Goal: Task Accomplishment & Management: Manage account settings

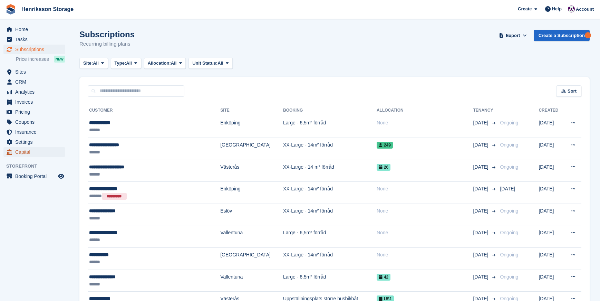
click at [27, 153] on span "Capital" at bounding box center [35, 152] width 41 height 10
click at [26, 142] on span "Settings" at bounding box center [35, 142] width 41 height 10
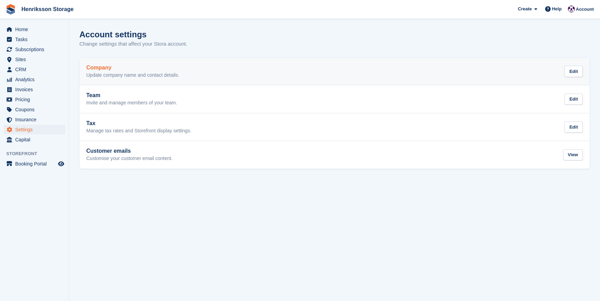
click at [101, 72] on p "Update company name and contact details." at bounding box center [132, 75] width 93 height 6
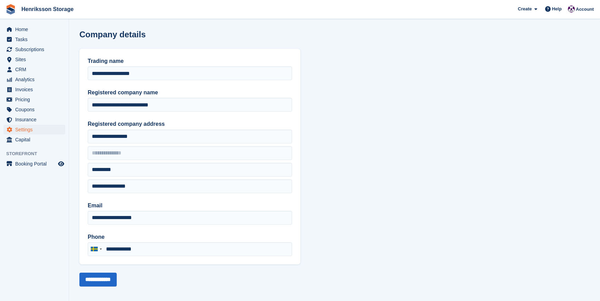
type input "**********"
click at [19, 142] on span "Capital" at bounding box center [35, 140] width 41 height 10
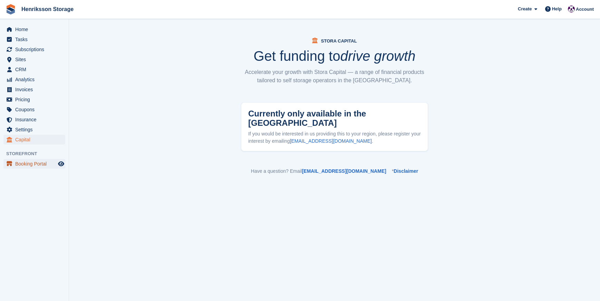
click at [30, 163] on span "Booking Portal" at bounding box center [35, 164] width 41 height 10
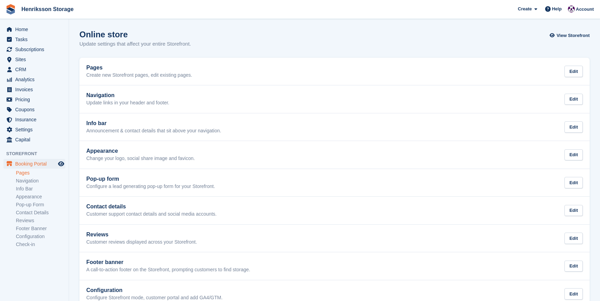
scroll to position [1, 0]
click at [37, 236] on link "Configuration" at bounding box center [40, 236] width 49 height 7
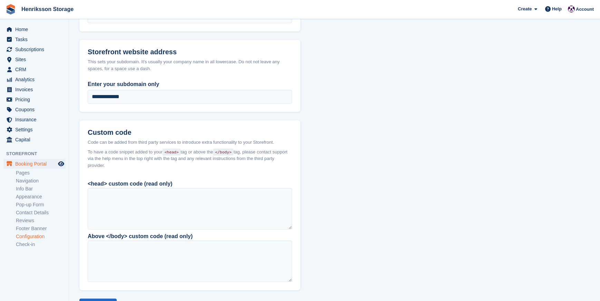
scroll to position [487, 0]
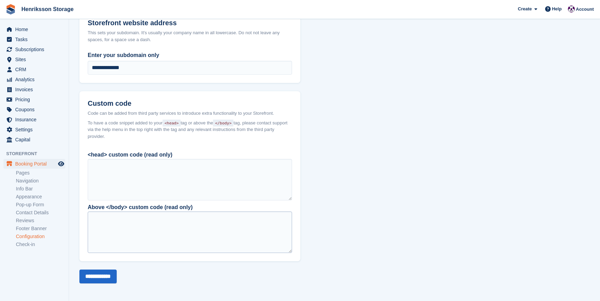
click at [131, 217] on div at bounding box center [190, 231] width 204 height 41
click at [126, 167] on div at bounding box center [190, 179] width 204 height 41
click at [129, 218] on div at bounding box center [190, 231] width 204 height 41
click at [31, 244] on link "Check-in" at bounding box center [40, 244] width 49 height 7
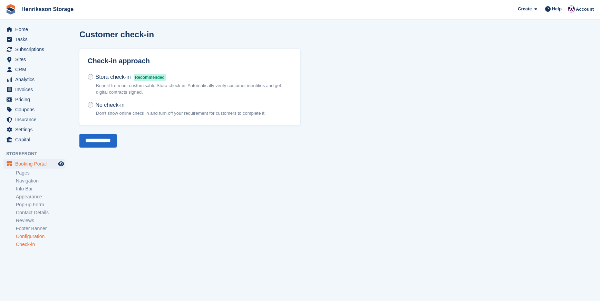
click at [30, 235] on link "Configuration" at bounding box center [40, 236] width 49 height 7
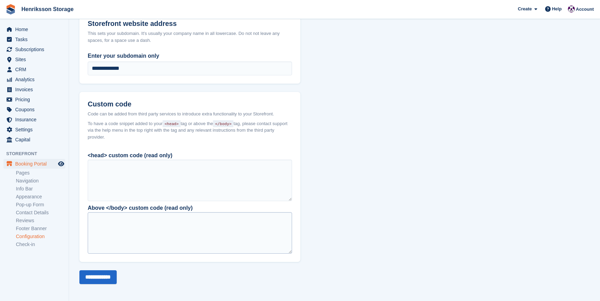
scroll to position [487, 0]
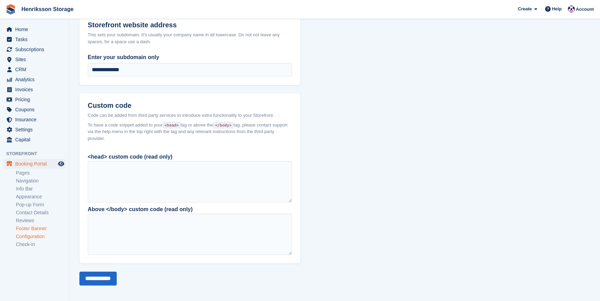
click at [30, 231] on link "Footer Banner" at bounding box center [40, 228] width 49 height 7
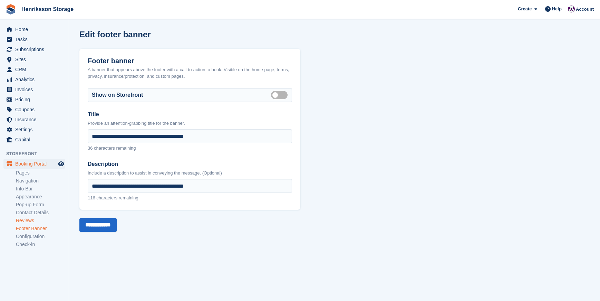
click at [25, 220] on link "Reviews" at bounding box center [40, 220] width 49 height 7
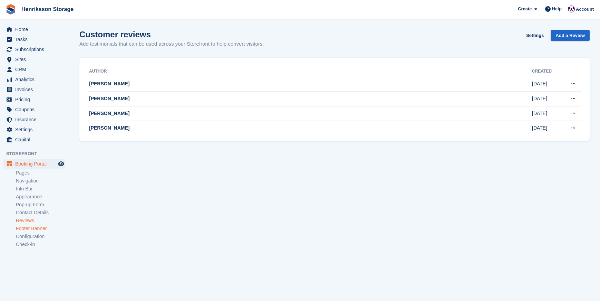
click at [26, 226] on link "Footer Banner" at bounding box center [40, 228] width 49 height 7
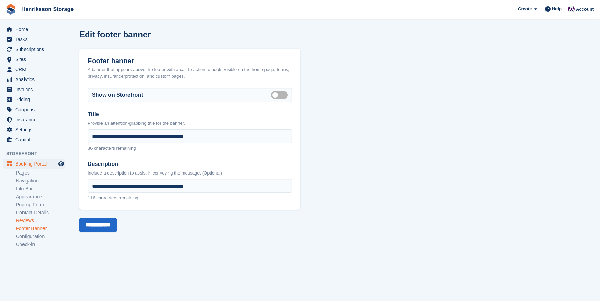
click at [30, 220] on link "Reviews" at bounding box center [40, 220] width 49 height 7
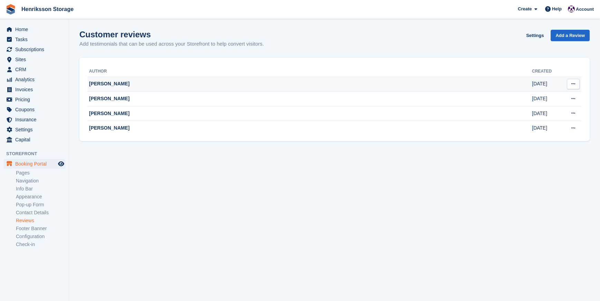
click at [148, 84] on td "[PERSON_NAME]" at bounding box center [310, 84] width 444 height 15
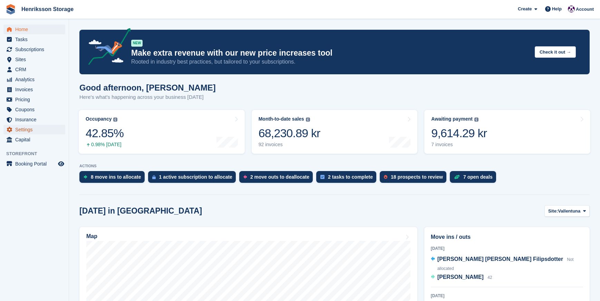
click at [20, 126] on span "Settings" at bounding box center [35, 130] width 41 height 10
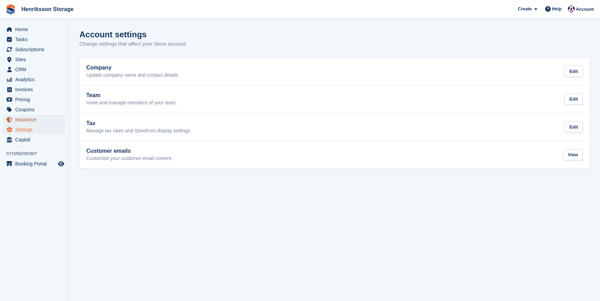
click at [23, 119] on span "Insurance" at bounding box center [35, 120] width 41 height 10
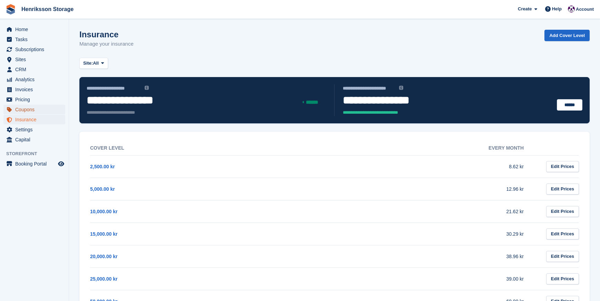
click at [28, 109] on span "Coupons" at bounding box center [35, 110] width 41 height 10
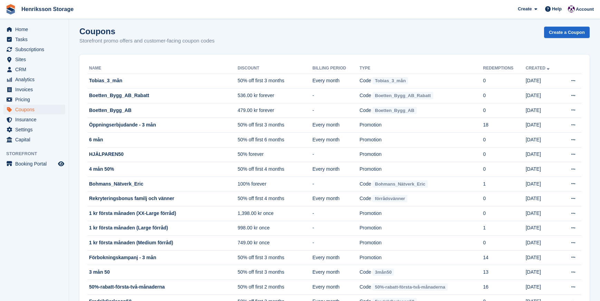
scroll to position [4, 0]
click at [30, 98] on span "Pricing" at bounding box center [35, 100] width 41 height 10
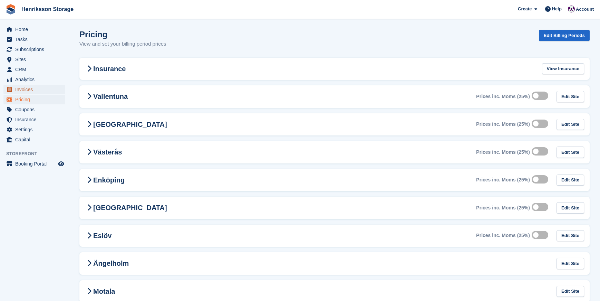
click at [49, 89] on span "Invoices" at bounding box center [35, 90] width 41 height 10
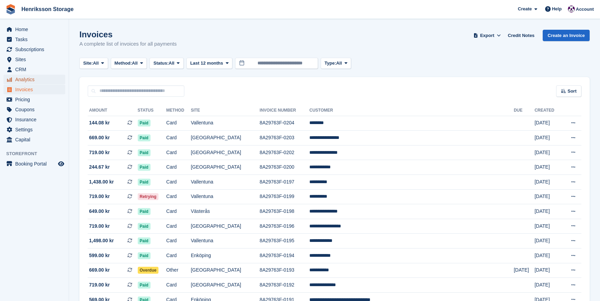
click at [39, 77] on span "Analytics" at bounding box center [35, 80] width 41 height 10
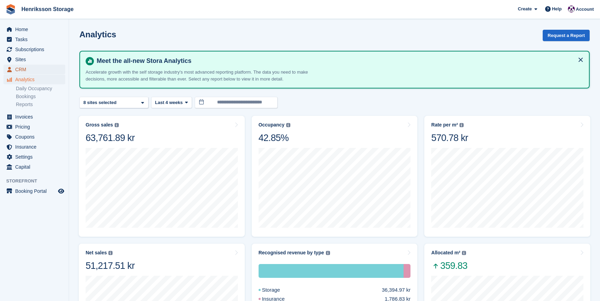
click at [25, 67] on span "CRM" at bounding box center [35, 70] width 41 height 10
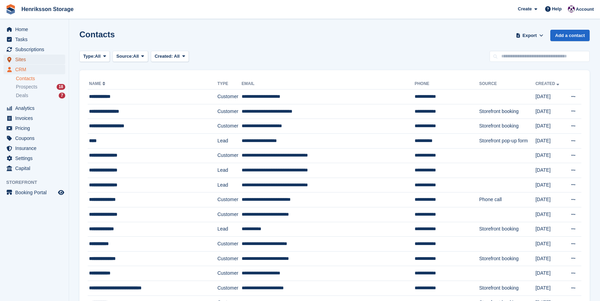
click at [22, 59] on span "Sites" at bounding box center [35, 60] width 41 height 10
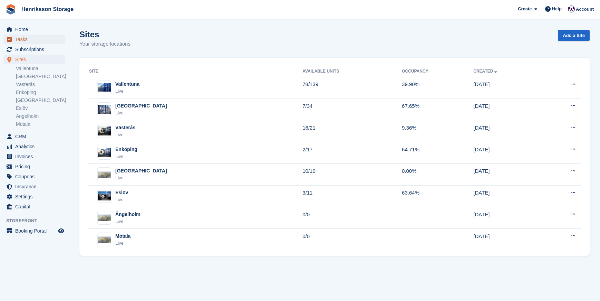
click at [25, 37] on span "Tasks" at bounding box center [35, 40] width 41 height 10
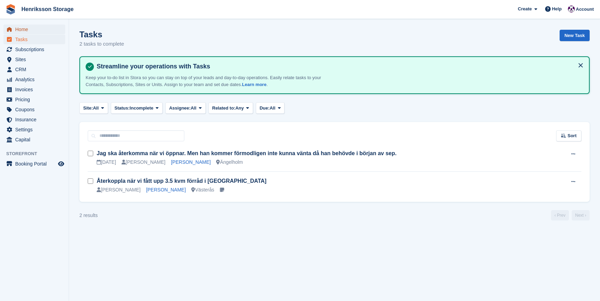
click at [23, 30] on span "Home" at bounding box center [35, 30] width 41 height 10
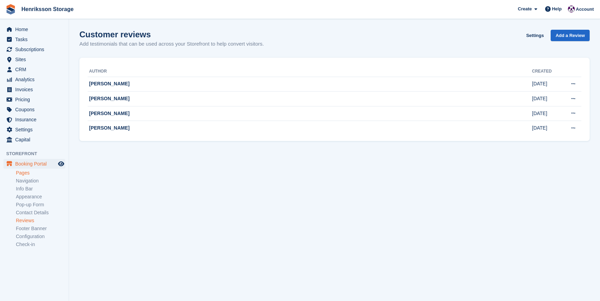
click at [29, 171] on link "Pages" at bounding box center [40, 172] width 49 height 7
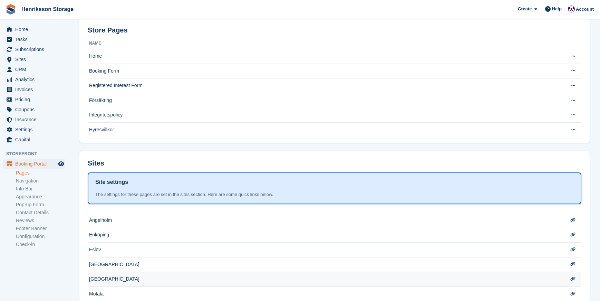
scroll to position [68, 0]
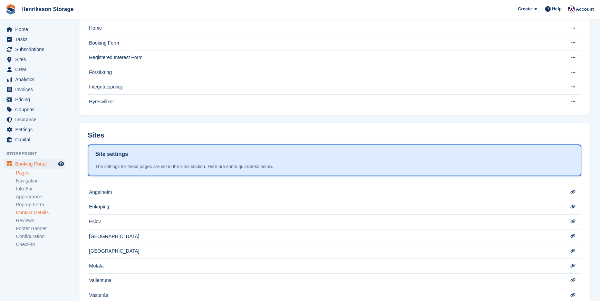
click at [26, 212] on link "Contact Details" at bounding box center [40, 212] width 49 height 7
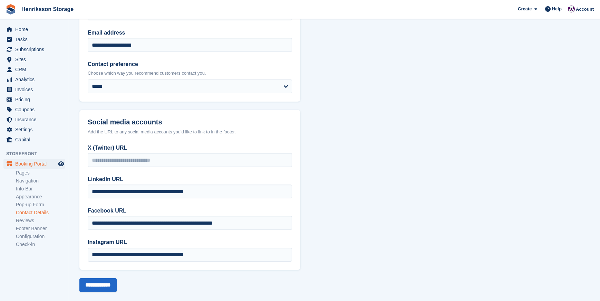
scroll to position [95, 0]
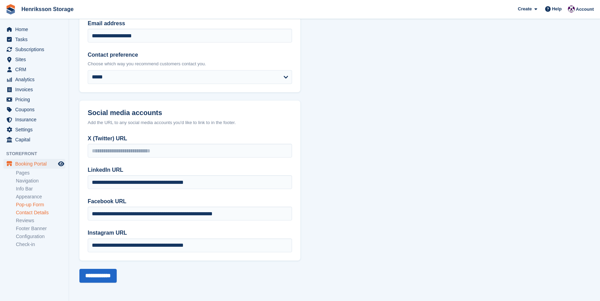
click at [24, 202] on link "Pop-up Form" at bounding box center [40, 204] width 49 height 7
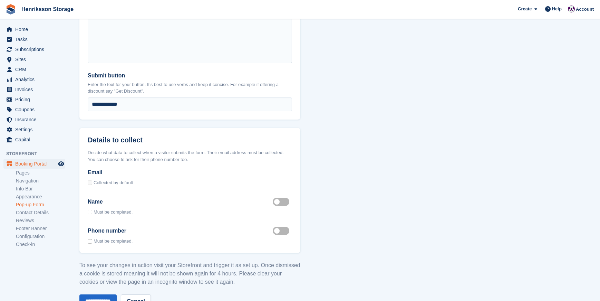
scroll to position [517, 0]
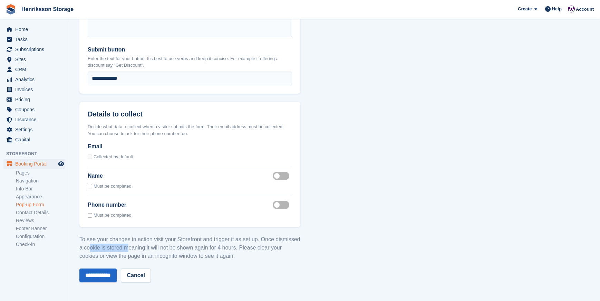
drag, startPoint x: 148, startPoint y: 250, endPoint x: 155, endPoint y: 250, distance: 6.3
click at [155, 250] on p "To see your changes in action visit your Storefront and trigger it as set up. O…" at bounding box center [189, 247] width 221 height 25
drag, startPoint x: 155, startPoint y: 250, endPoint x: 138, endPoint y: 253, distance: 16.4
click at [154, 251] on p "To see your changes in action visit your Storefront and trigger it as set up. O…" at bounding box center [189, 247] width 221 height 25
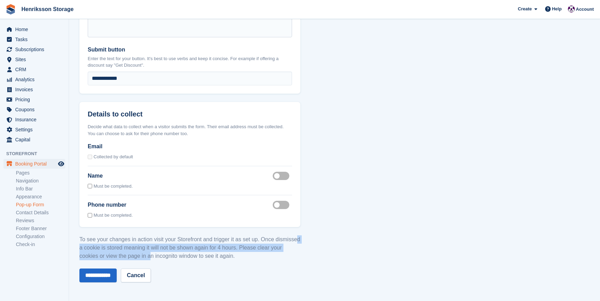
drag, startPoint x: 132, startPoint y: 250, endPoint x: 165, endPoint y: 253, distance: 32.6
click at [165, 253] on p "To see your changes in action visit your Storefront and trigger it as set up. O…" at bounding box center [189, 247] width 221 height 25
drag, startPoint x: 167, startPoint y: 254, endPoint x: 115, endPoint y: 247, distance: 51.9
click at [115, 247] on p "To see your changes in action visit your Storefront and trigger it as set up. O…" at bounding box center [189, 247] width 221 height 25
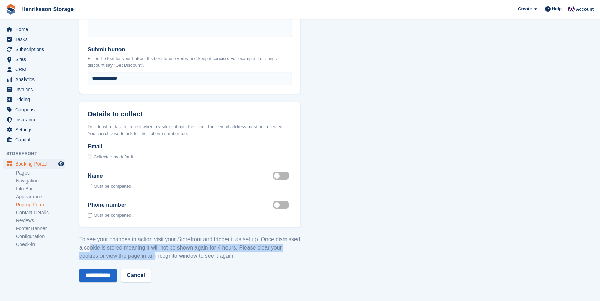
click at [115, 247] on p "To see your changes in action visit your Storefront and trigger it as set up. O…" at bounding box center [189, 247] width 221 height 25
drag, startPoint x: 104, startPoint y: 247, endPoint x: 161, endPoint y: 256, distance: 57.9
click at [161, 256] on p "To see your changes in action visit your Storefront and trigger it as set up. O…" at bounding box center [189, 247] width 221 height 25
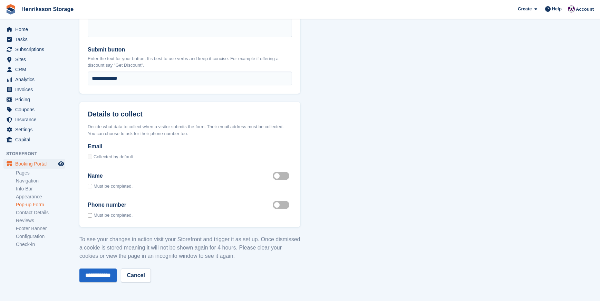
click at [161, 256] on p "To see your changes in action visit your Storefront and trigger it as set up. O…" at bounding box center [189, 247] width 221 height 25
click at [38, 213] on link "Contact Details" at bounding box center [40, 212] width 49 height 7
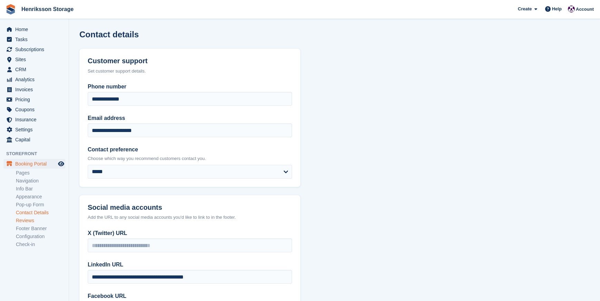
click at [28, 220] on link "Reviews" at bounding box center [40, 220] width 49 height 7
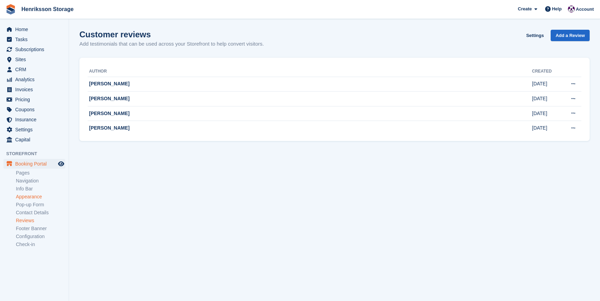
click at [25, 199] on link "Appearance" at bounding box center [40, 196] width 49 height 7
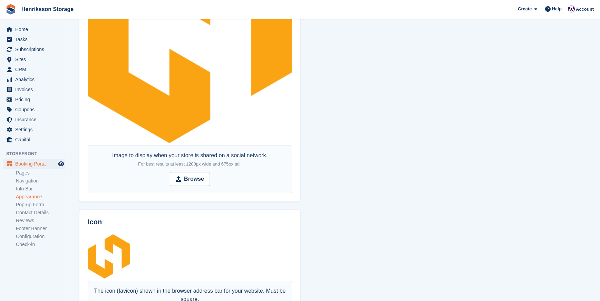
scroll to position [490, 0]
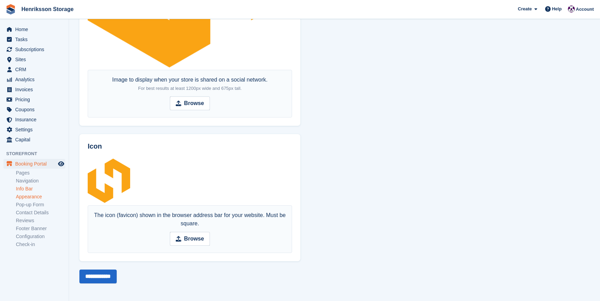
click at [24, 188] on link "Info Bar" at bounding box center [40, 188] width 49 height 7
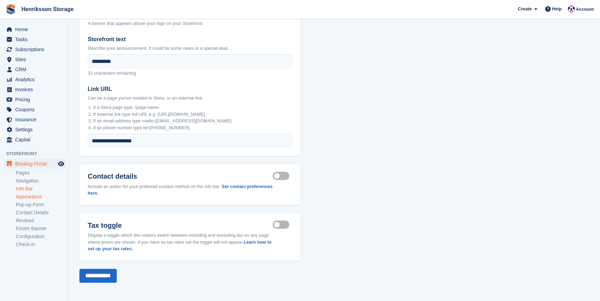
scroll to position [55, 0]
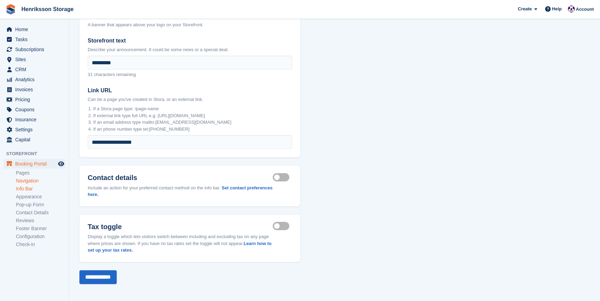
click at [25, 179] on link "Navigation" at bounding box center [40, 180] width 49 height 7
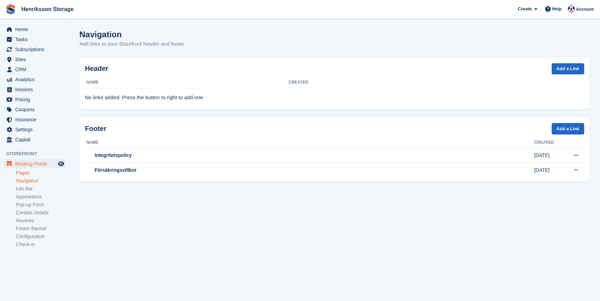
click at [25, 173] on link "Pages" at bounding box center [40, 172] width 49 height 7
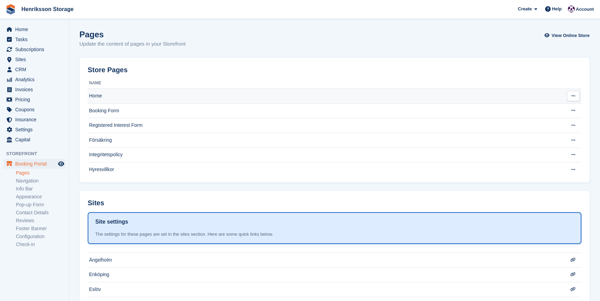
click at [101, 93] on td "Home" at bounding box center [322, 96] width 469 height 15
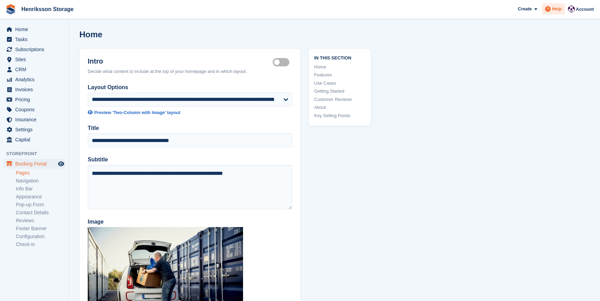
click at [550, 8] on span at bounding box center [548, 9] width 8 height 8
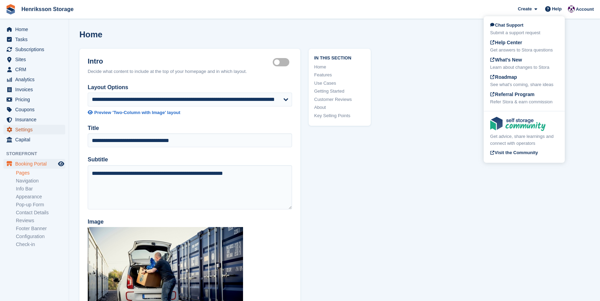
click at [26, 129] on span "Settings" at bounding box center [35, 130] width 41 height 10
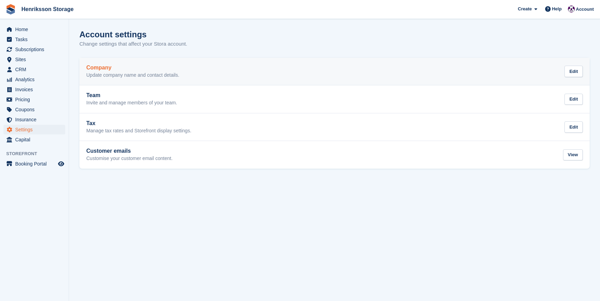
click at [147, 72] on p "Update company name and contact details." at bounding box center [132, 75] width 93 height 6
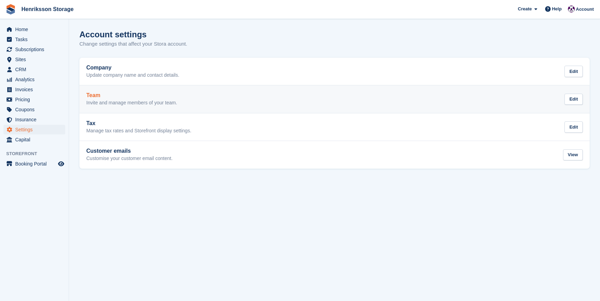
click at [154, 97] on h2 "Team" at bounding box center [131, 95] width 91 height 6
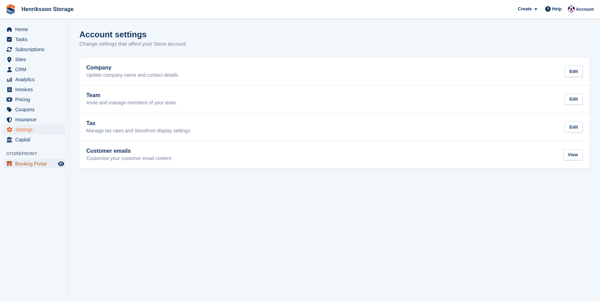
click at [26, 161] on span "Booking Portal" at bounding box center [35, 164] width 41 height 10
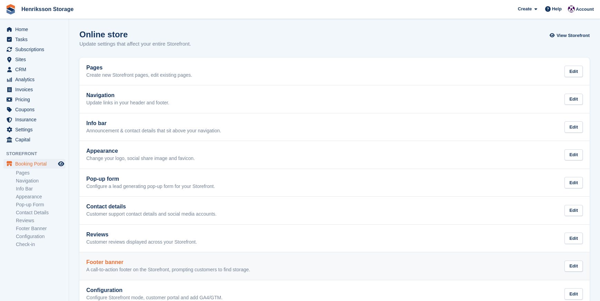
scroll to position [45, 0]
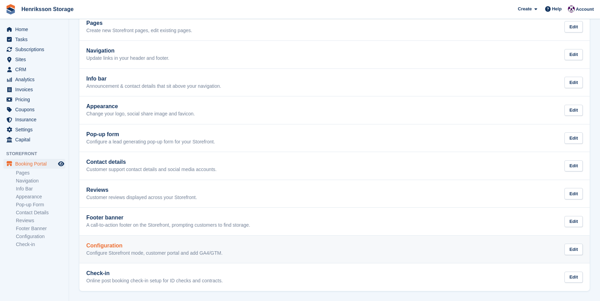
click at [137, 246] on h2 "Configuration" at bounding box center [154, 245] width 136 height 6
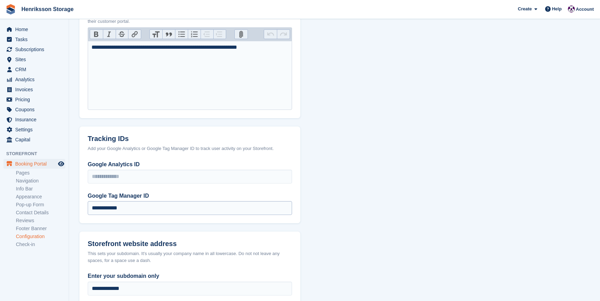
scroll to position [263, 0]
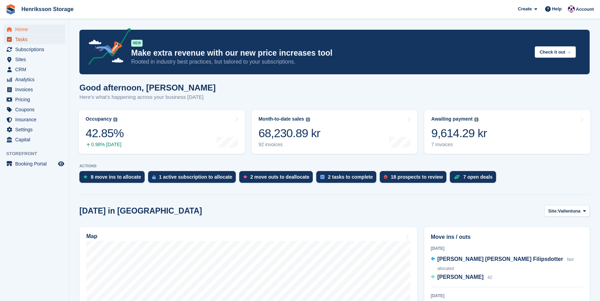
click at [23, 40] on span "Tasks" at bounding box center [35, 40] width 41 height 10
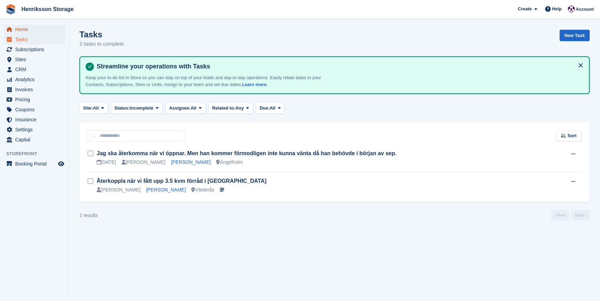
click at [20, 28] on span "Home" at bounding box center [35, 30] width 41 height 10
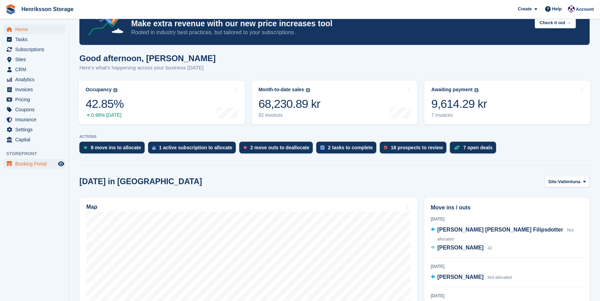
scroll to position [29, 0]
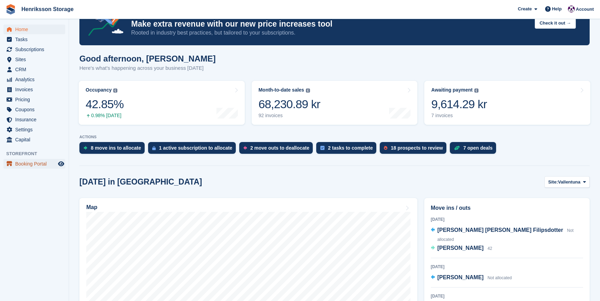
click at [33, 163] on span "Booking Portal" at bounding box center [35, 164] width 41 height 10
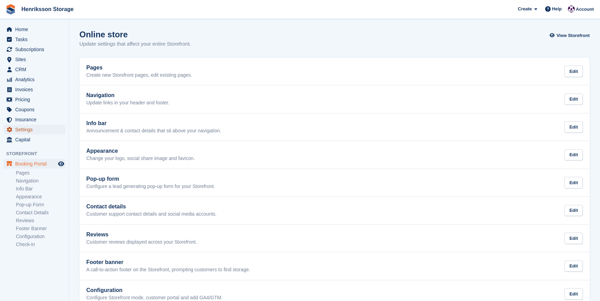
click at [32, 131] on span "Settings" at bounding box center [35, 130] width 41 height 10
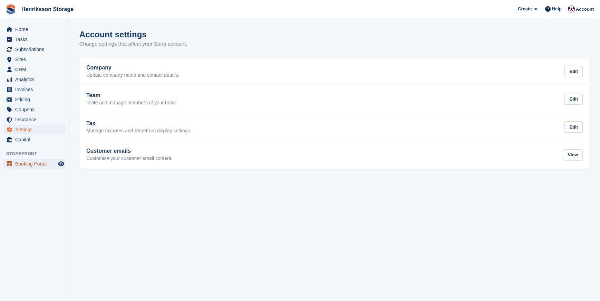
click at [30, 164] on span "Booking Portal" at bounding box center [35, 164] width 41 height 10
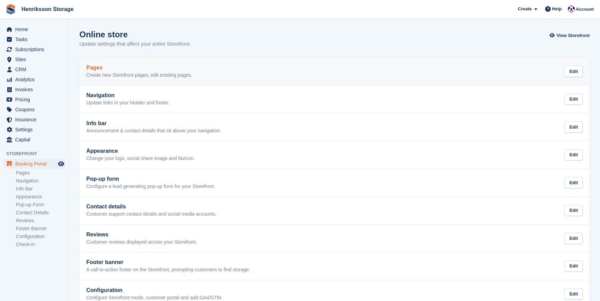
click at [115, 65] on h2 "Pages" at bounding box center [139, 68] width 106 height 6
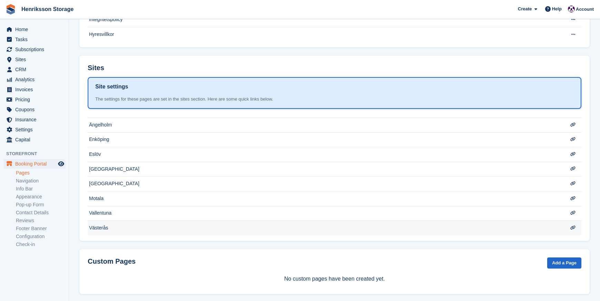
scroll to position [142, 0]
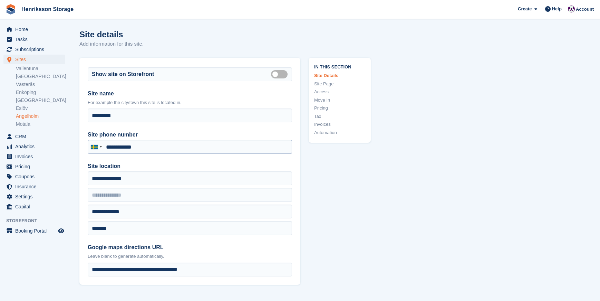
type input "**********"
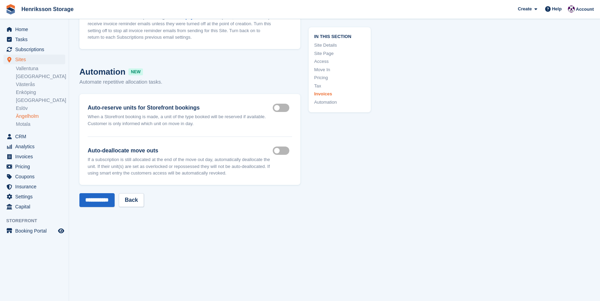
scroll to position [3098, 0]
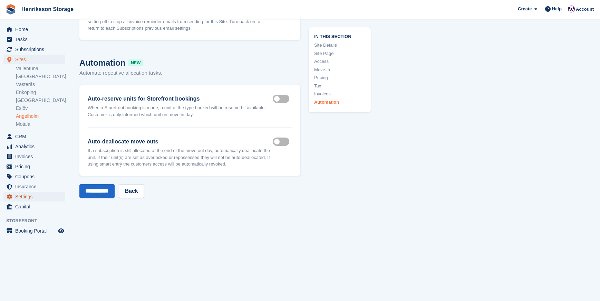
click at [25, 194] on span "Settings" at bounding box center [35, 197] width 41 height 10
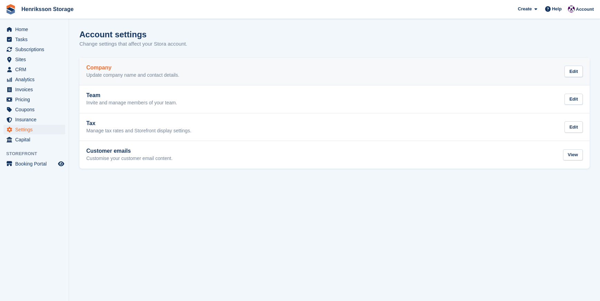
click at [132, 71] on div "Company Update company name and contact details." at bounding box center [132, 72] width 93 height 14
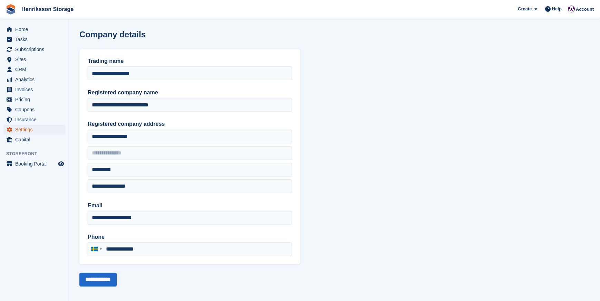
click at [27, 126] on span "Settings" at bounding box center [35, 130] width 41 height 10
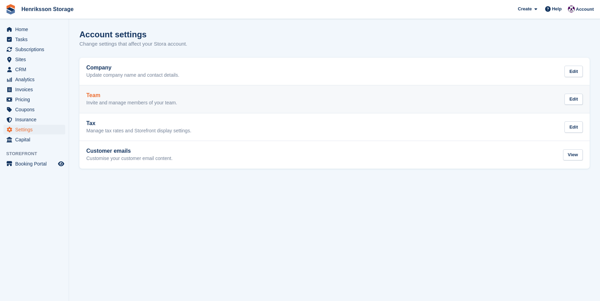
click at [131, 98] on div "Team Invite and manage members of your team." at bounding box center [131, 99] width 91 height 14
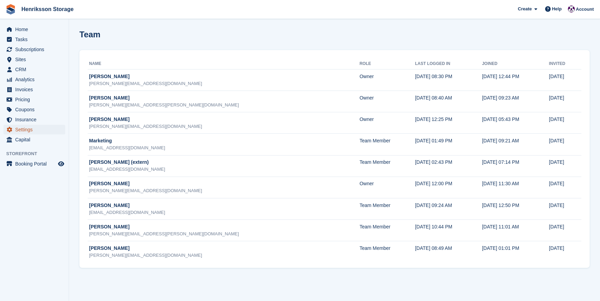
click at [29, 131] on span "Settings" at bounding box center [35, 130] width 41 height 10
